Goal: Information Seeking & Learning: Learn about a topic

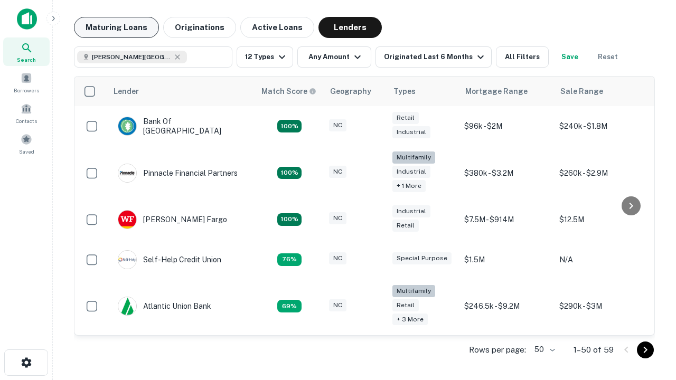
click at [116, 27] on button "Maturing Loans" at bounding box center [116, 27] width 85 height 21
